Goal: Find specific page/section: Find specific page/section

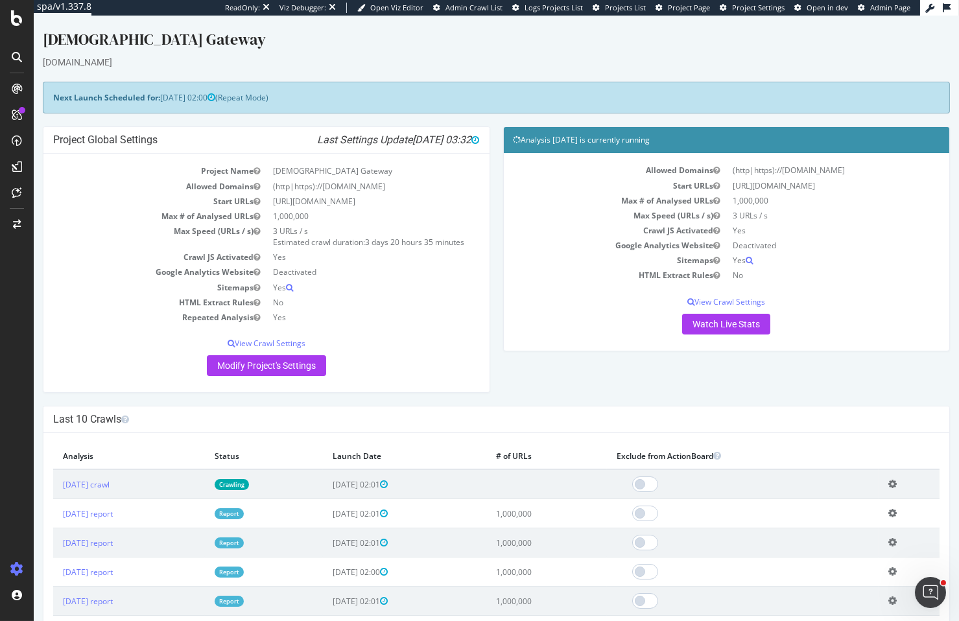
scroll to position [14, 0]
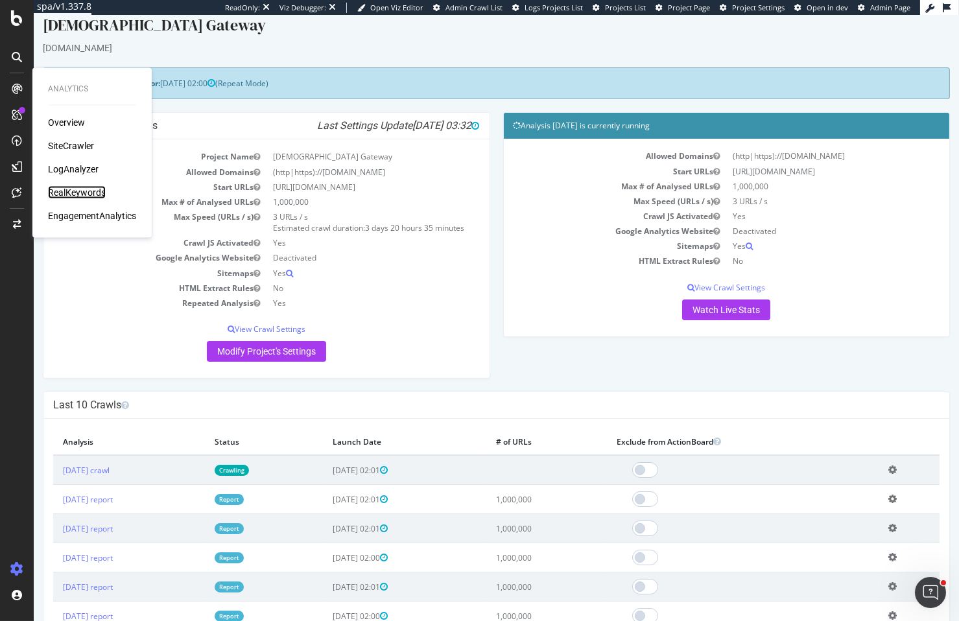
click at [69, 191] on div "RealKeywords" at bounding box center [77, 192] width 58 height 13
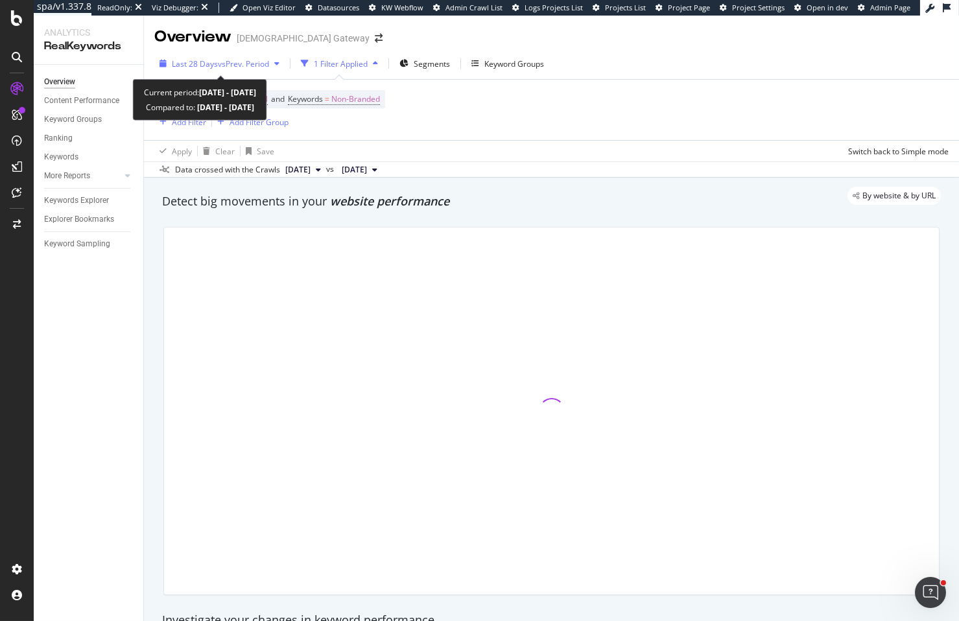
click at [257, 66] on span "vs Prev. Period" at bounding box center [243, 63] width 51 height 11
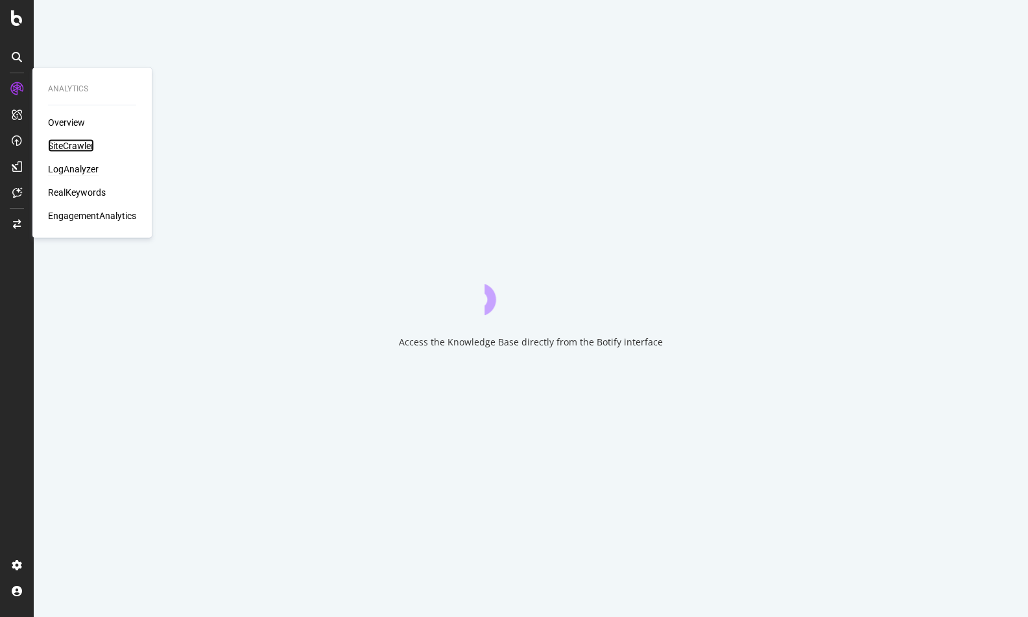
click at [58, 139] on div "SiteCrawler" at bounding box center [71, 145] width 46 height 13
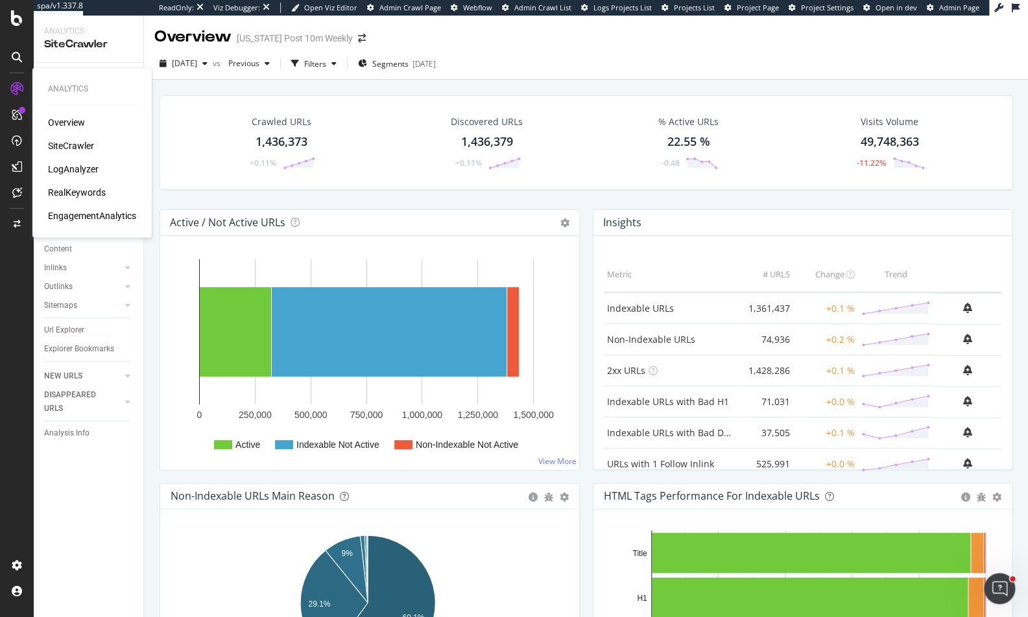
click at [84, 191] on div "RealKeywords" at bounding box center [77, 192] width 58 height 13
